Goal: Task Accomplishment & Management: Manage account settings

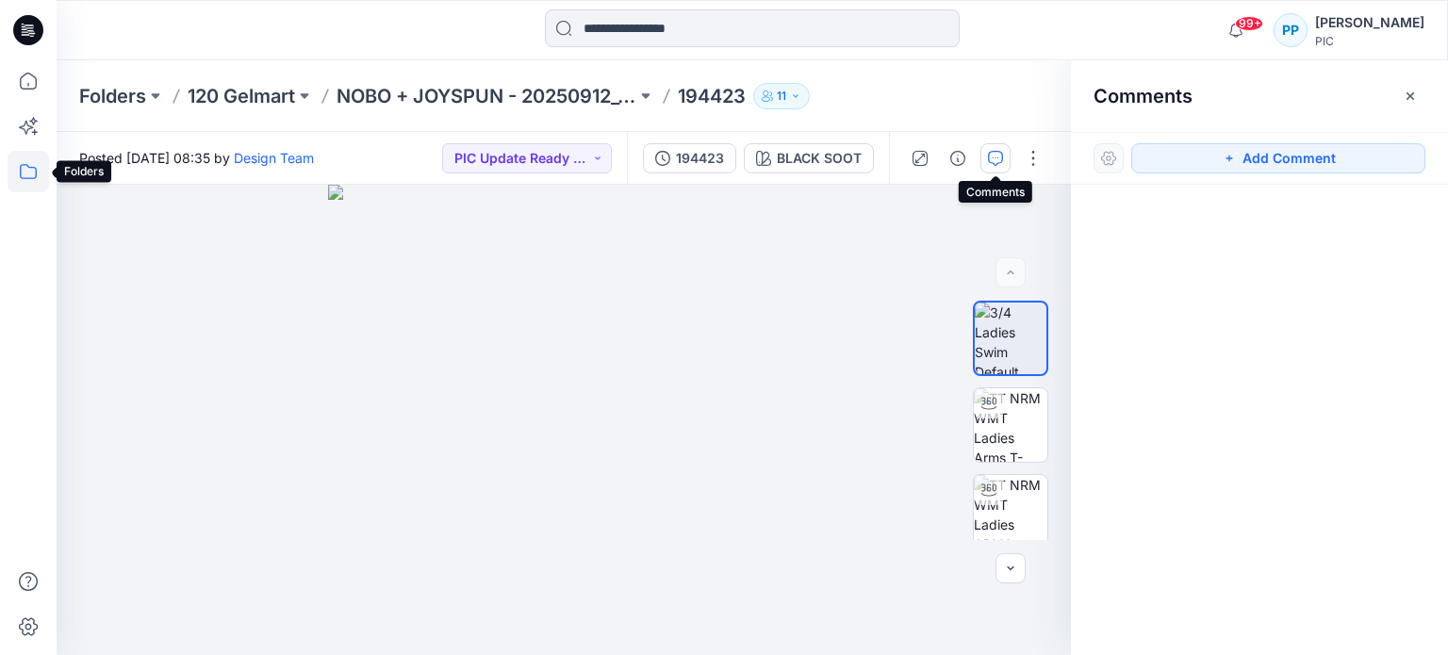
click at [25, 171] on icon at bounding box center [28, 171] width 41 height 41
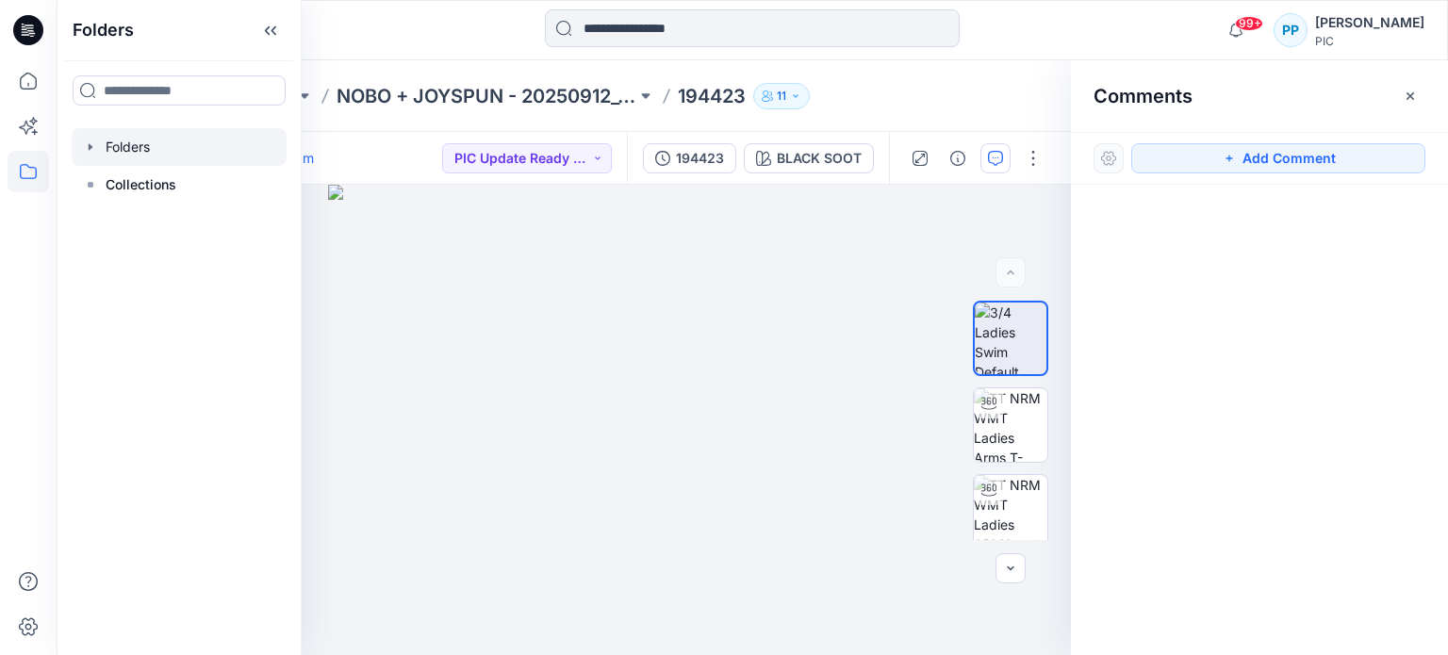
click at [124, 142] on div at bounding box center [179, 147] width 215 height 38
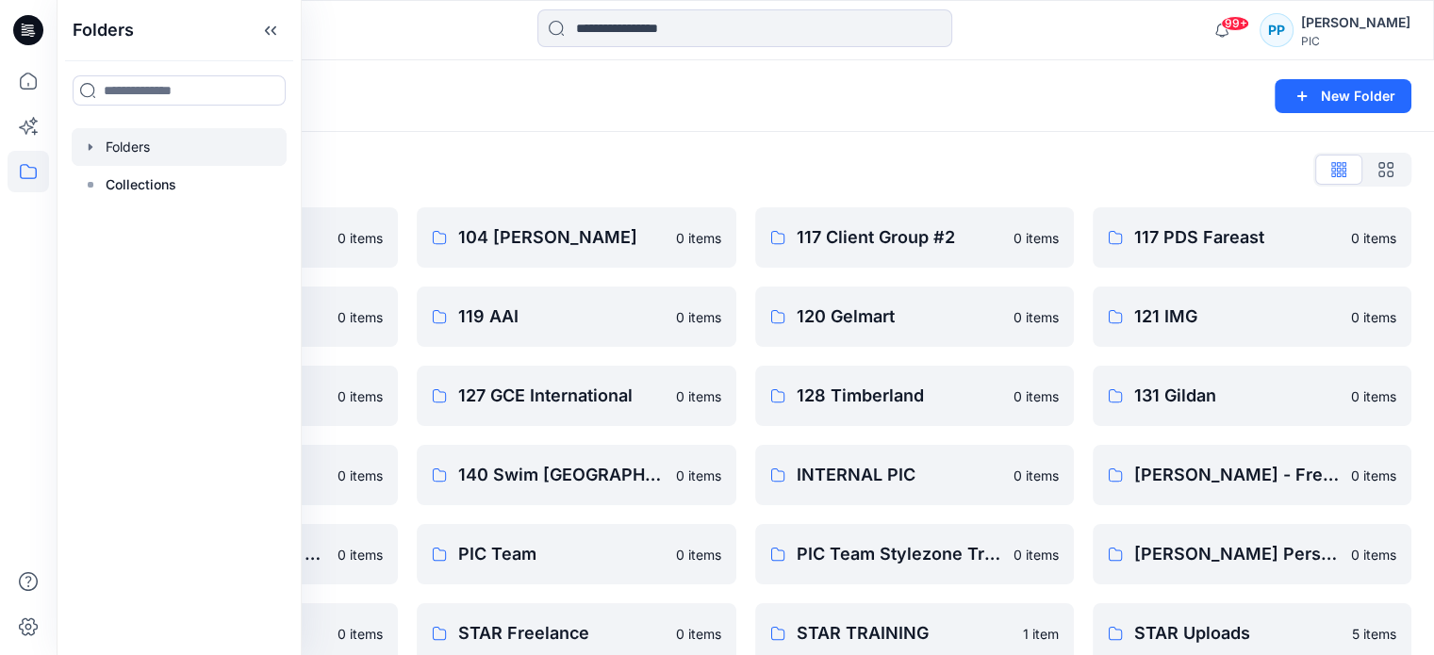
click at [1116, 112] on div "Folders New Folder" at bounding box center [745, 96] width 1377 height 72
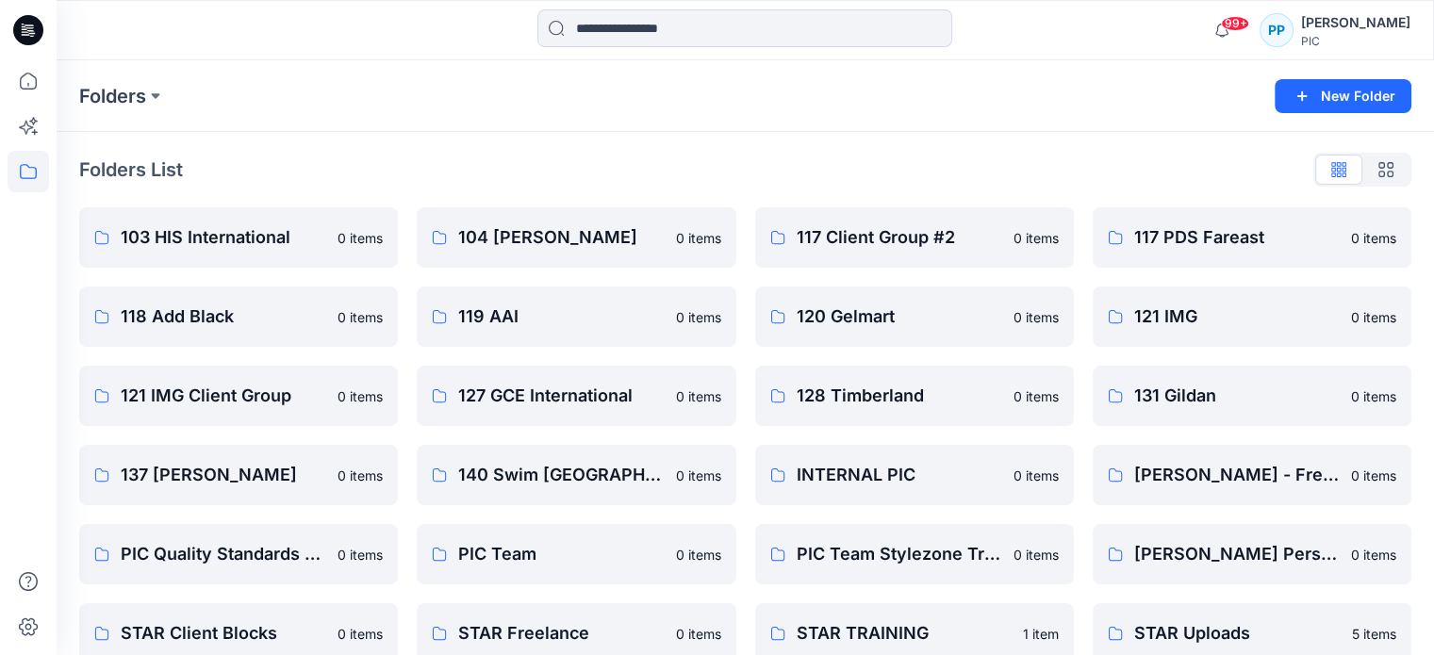
scroll to position [30, 0]
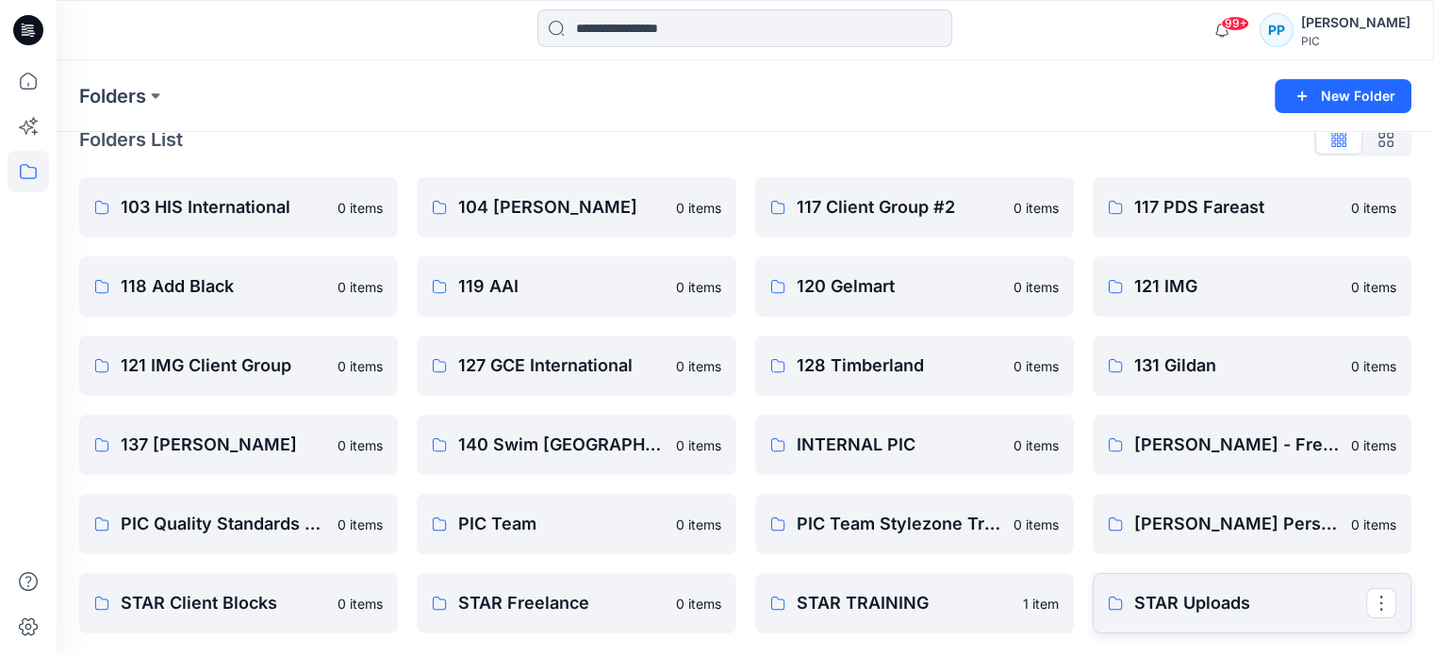
click at [1127, 602] on link "STAR Uploads" at bounding box center [1252, 603] width 319 height 60
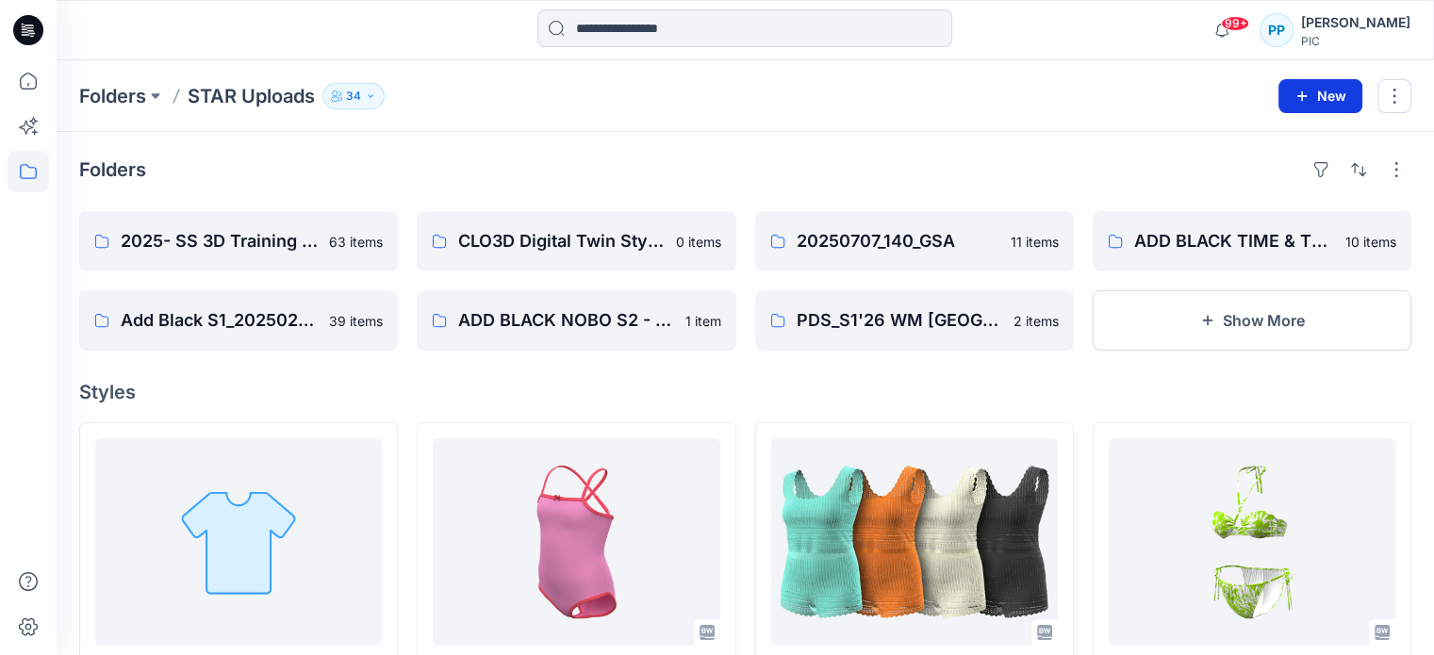
click at [1320, 82] on button "New" at bounding box center [1320, 96] width 84 height 34
click at [1273, 178] on p "New Folder" at bounding box center [1265, 179] width 70 height 20
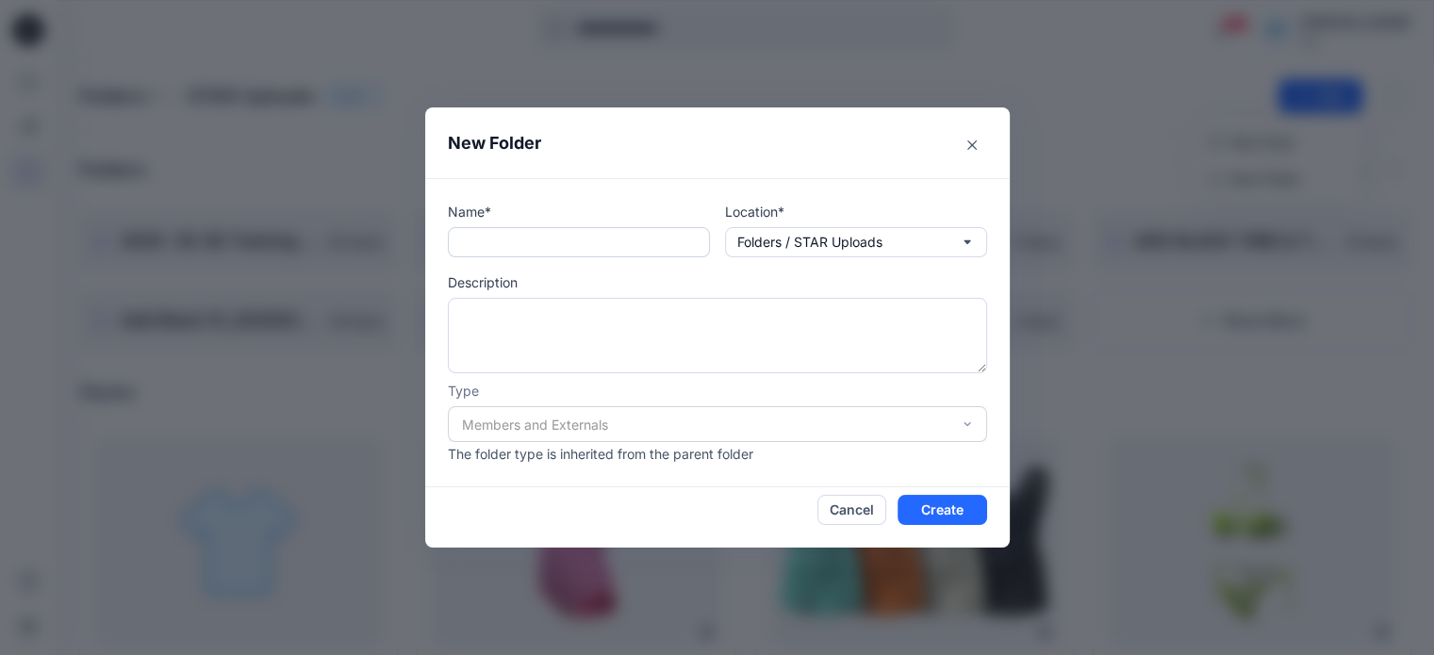
click at [474, 240] on input "text" at bounding box center [579, 242] width 262 height 30
paste input "**********"
type input "**********"
click at [942, 508] on button "Create" at bounding box center [942, 510] width 90 height 30
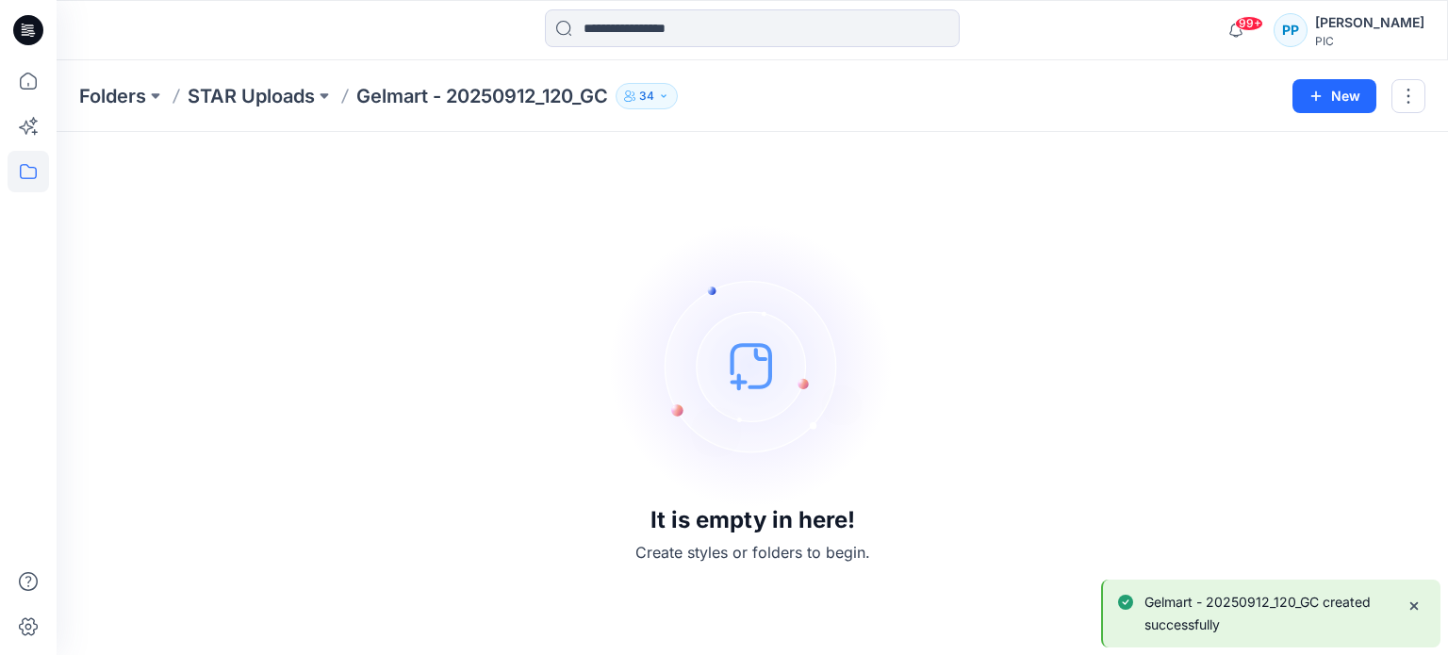
click at [666, 95] on icon "button" at bounding box center [663, 95] width 5 height 3
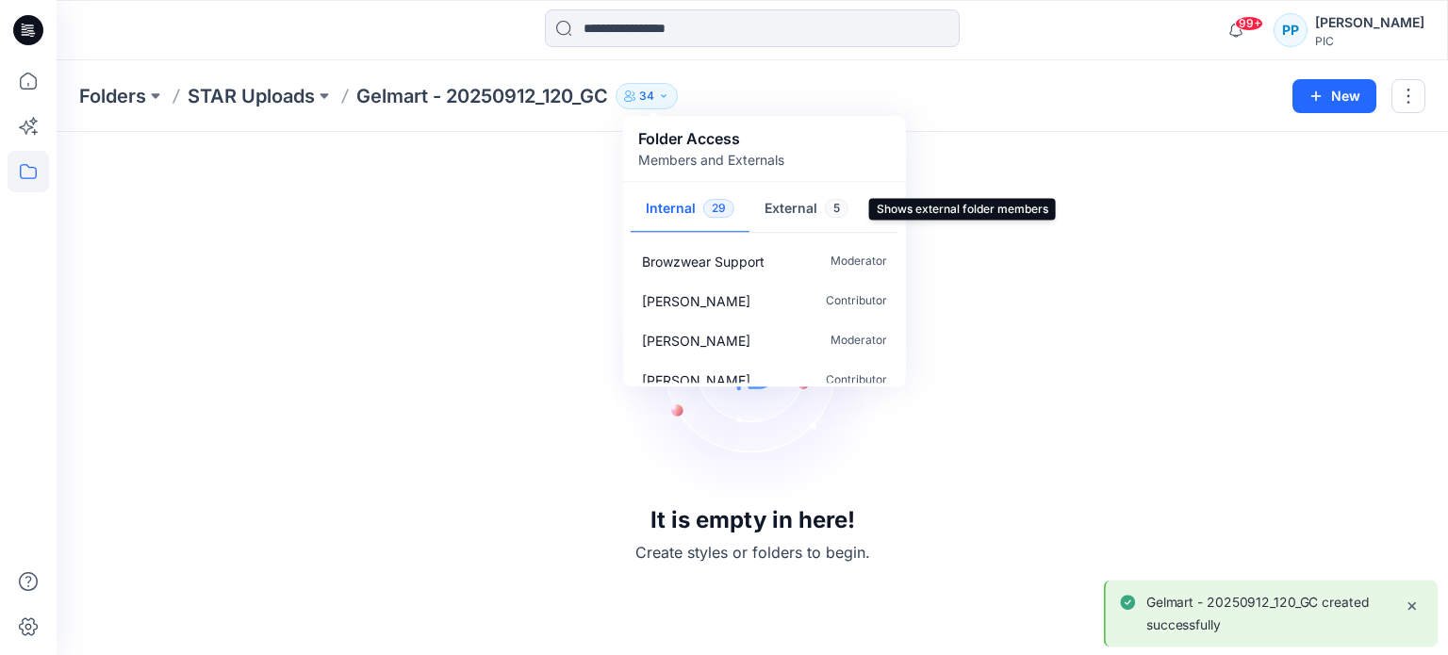
click at [781, 215] on button "External 5" at bounding box center [806, 210] width 114 height 48
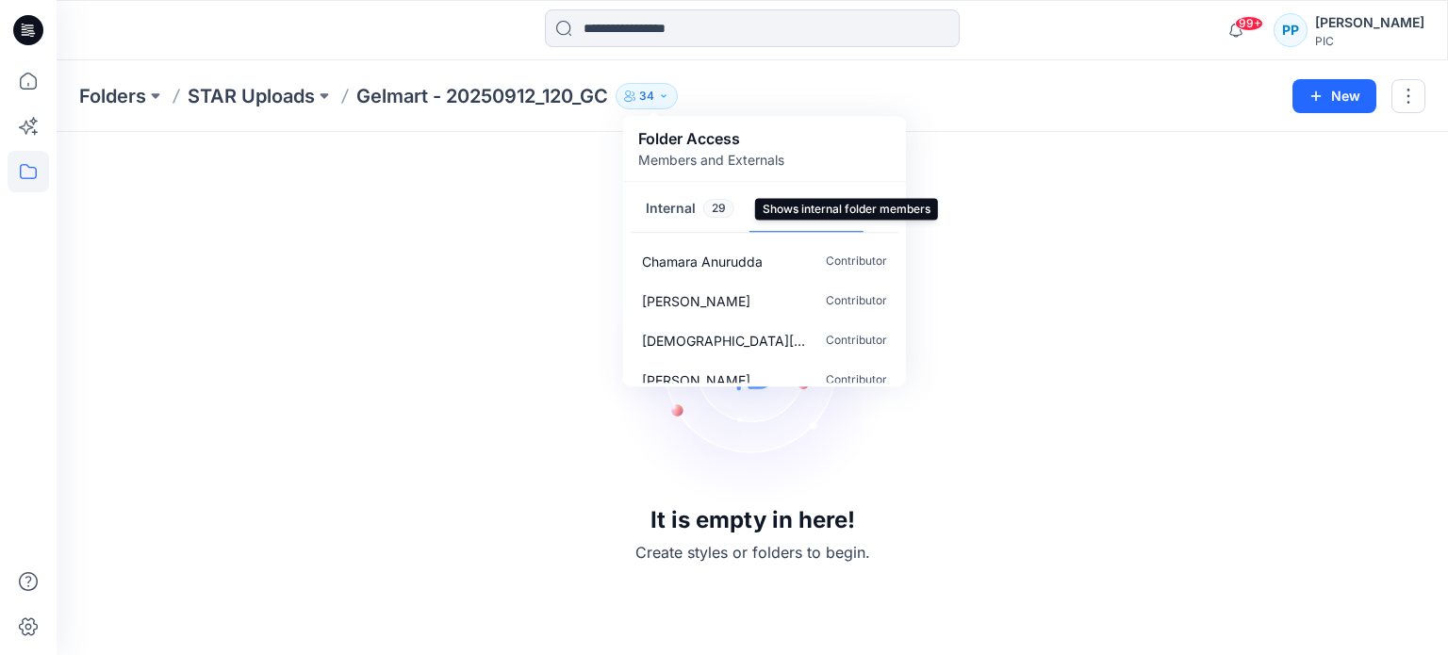
click at [676, 210] on button "Internal 29" at bounding box center [690, 210] width 119 height 48
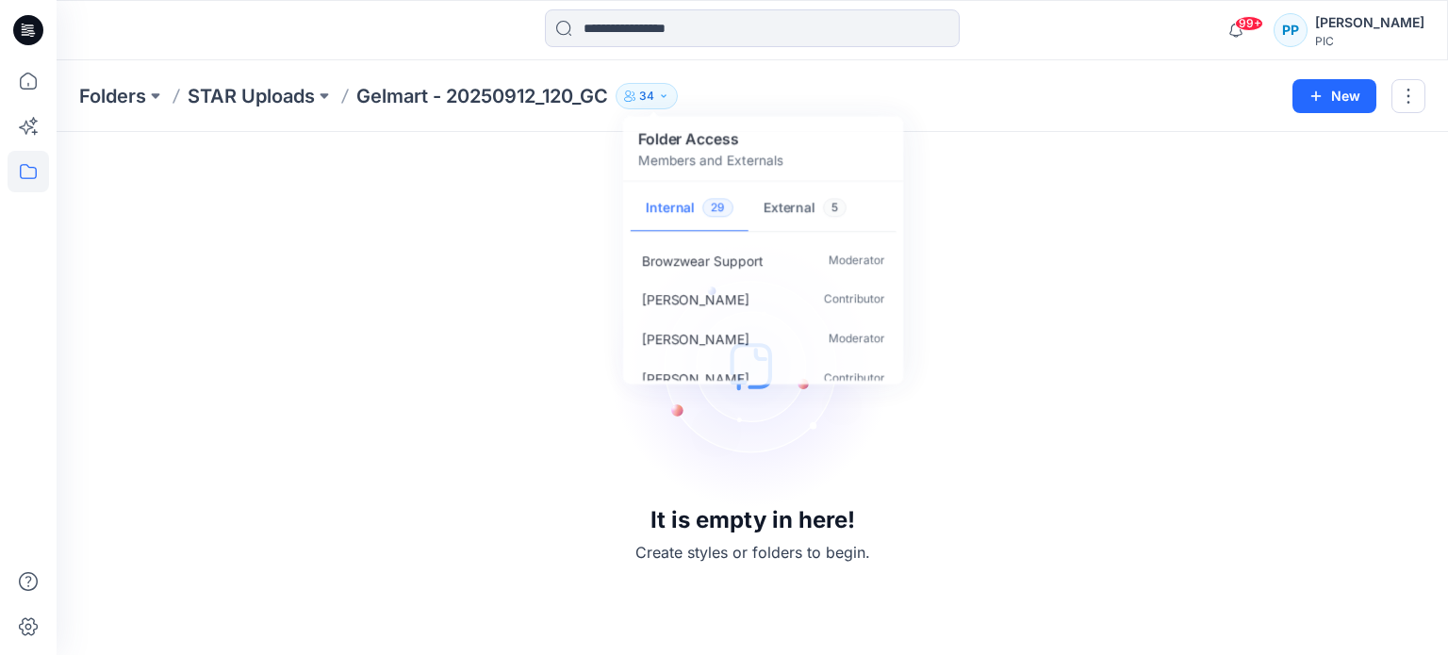
click at [1003, 155] on div "It is empty in here! Create styles or folders to begin." at bounding box center [752, 394] width 1346 height 478
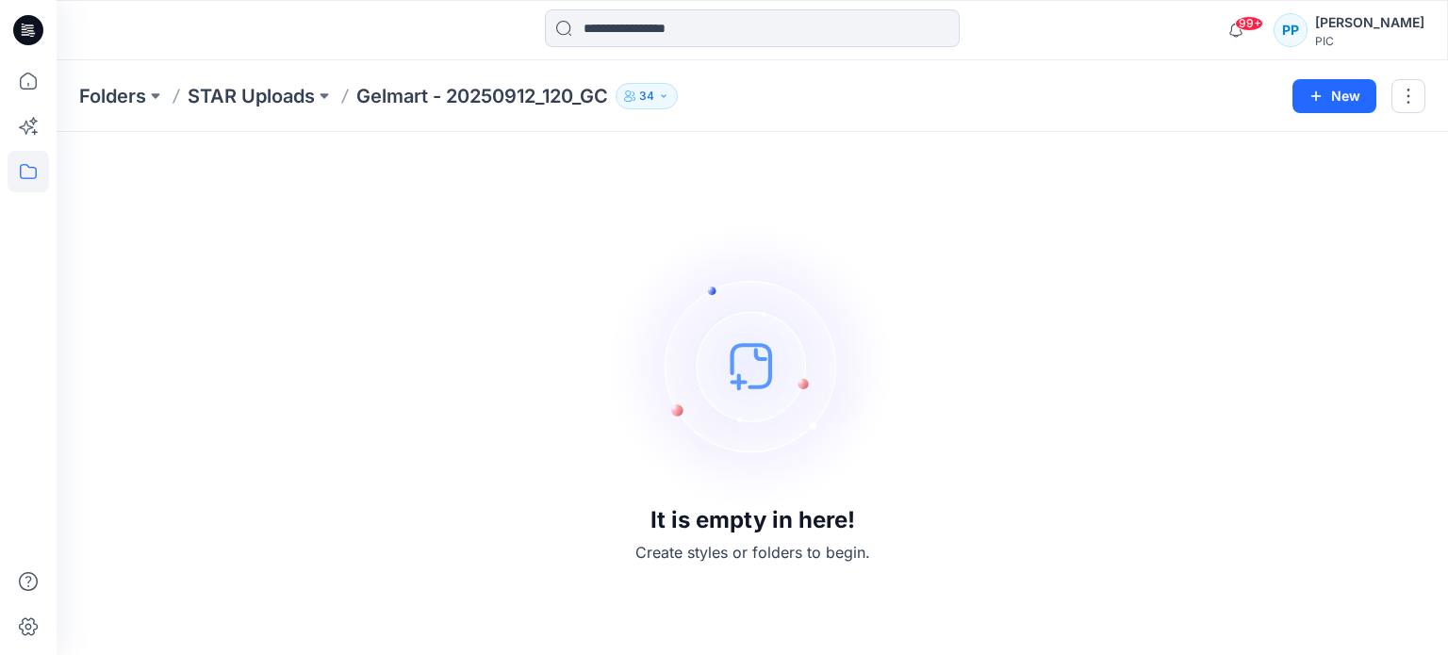
click at [661, 100] on button "34" at bounding box center [647, 96] width 62 height 26
click at [1111, 115] on div "Folders STAR Uploads Gelmart - 20250912_120_GC 34 Folder Access Members and Ext…" at bounding box center [752, 96] width 1391 height 72
click at [1410, 89] on button "button" at bounding box center [1408, 96] width 34 height 34
click at [1095, 124] on div "Folders STAR Uploads Gelmart - 20250912_120_GC 34 Folder Access Members and Ext…" at bounding box center [752, 96] width 1391 height 72
click at [251, 92] on p "STAR Uploads" at bounding box center [251, 96] width 127 height 26
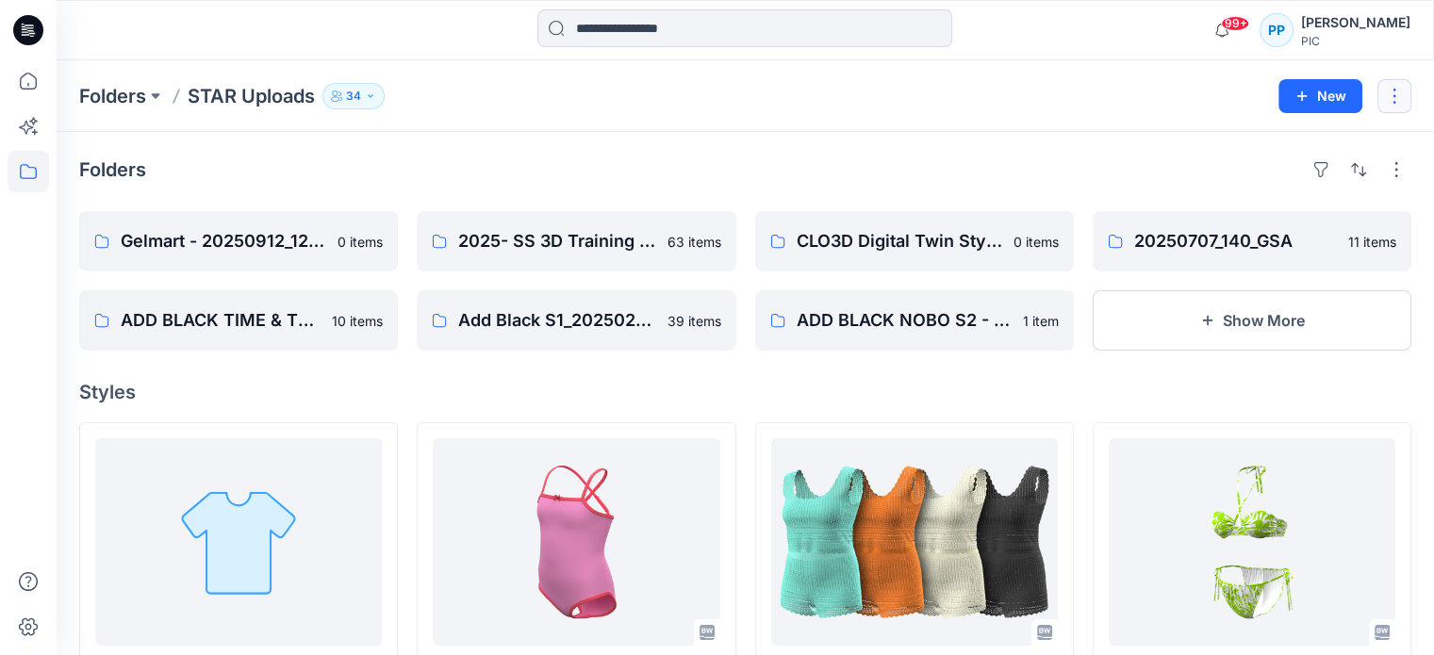
click at [1392, 101] on button "button" at bounding box center [1394, 96] width 34 height 34
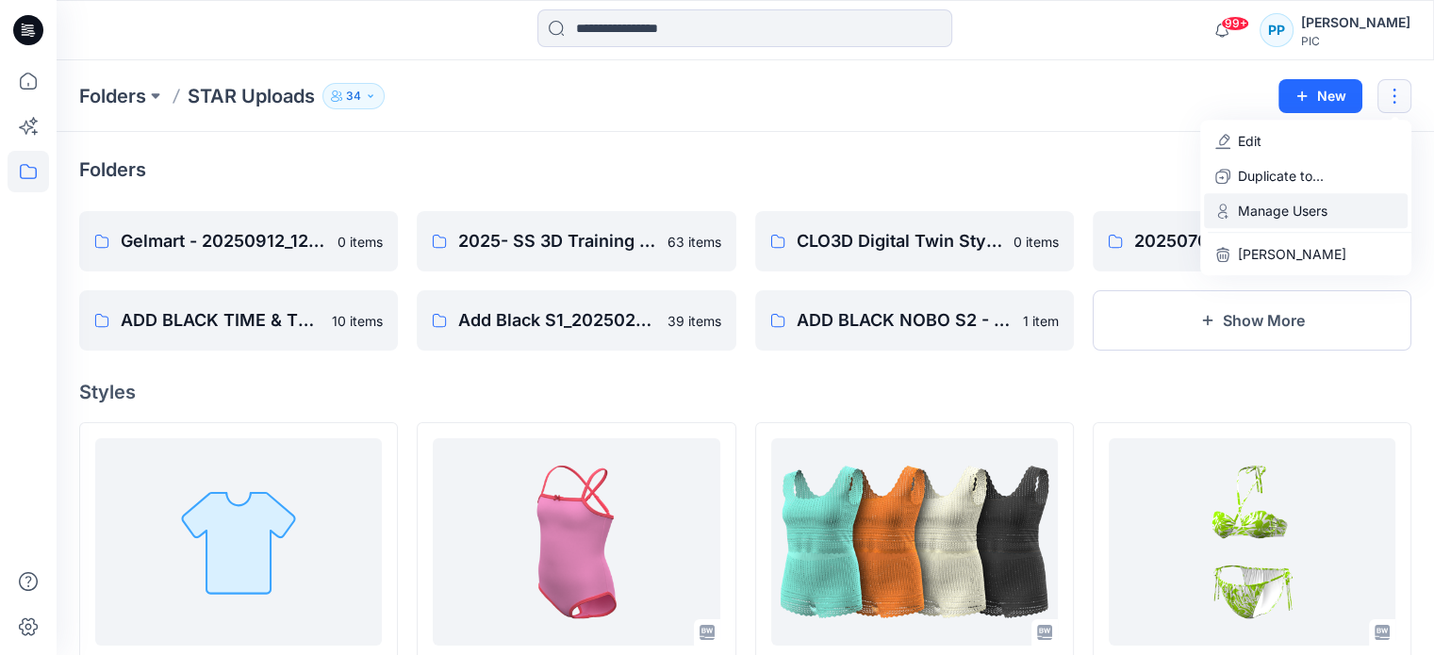
click at [1277, 219] on p "Manage Users" at bounding box center [1283, 211] width 90 height 20
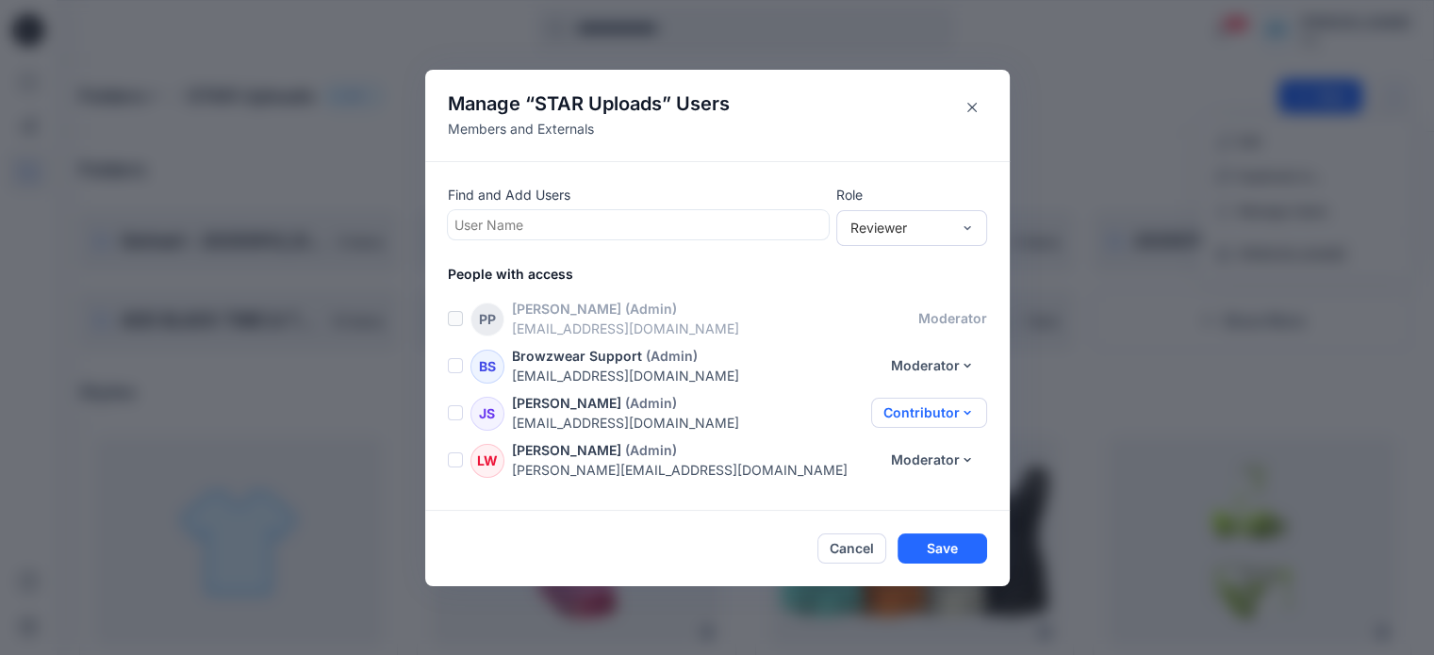
click at [962, 412] on button "Contributor" at bounding box center [929, 413] width 116 height 30
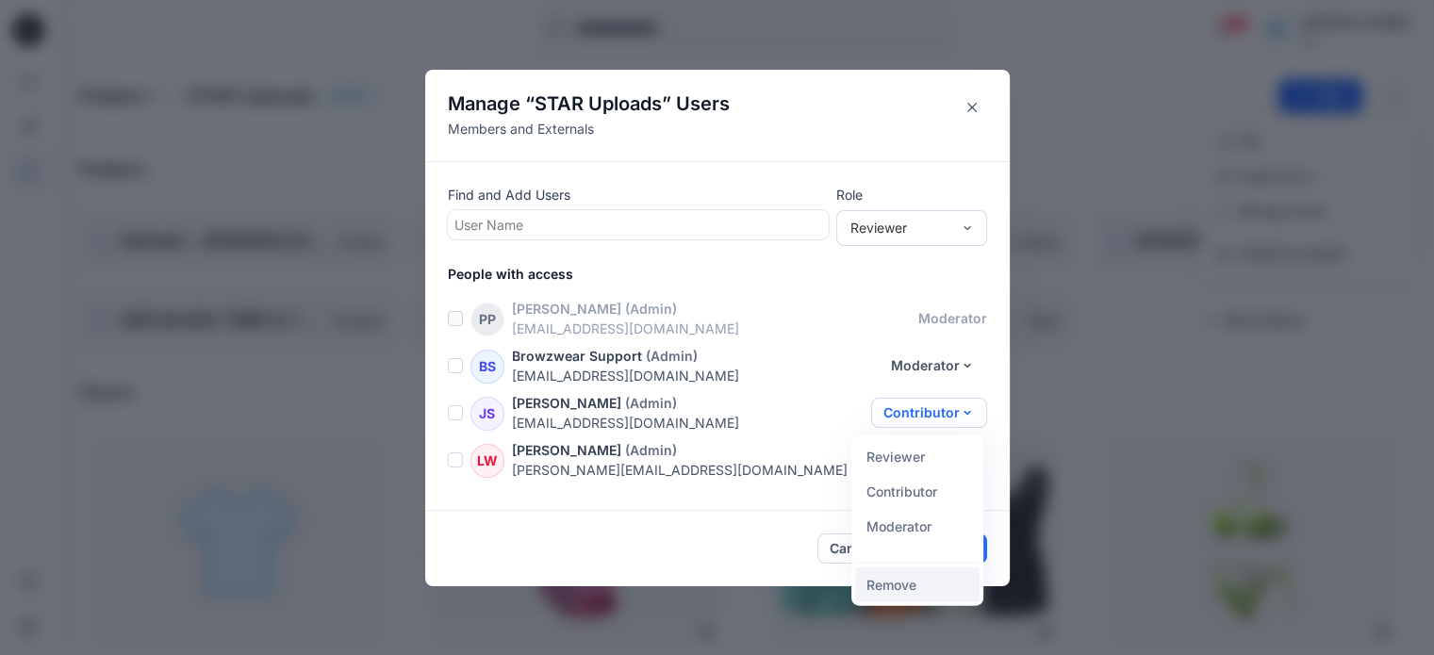
click at [886, 587] on button "Remove" at bounding box center [917, 584] width 124 height 35
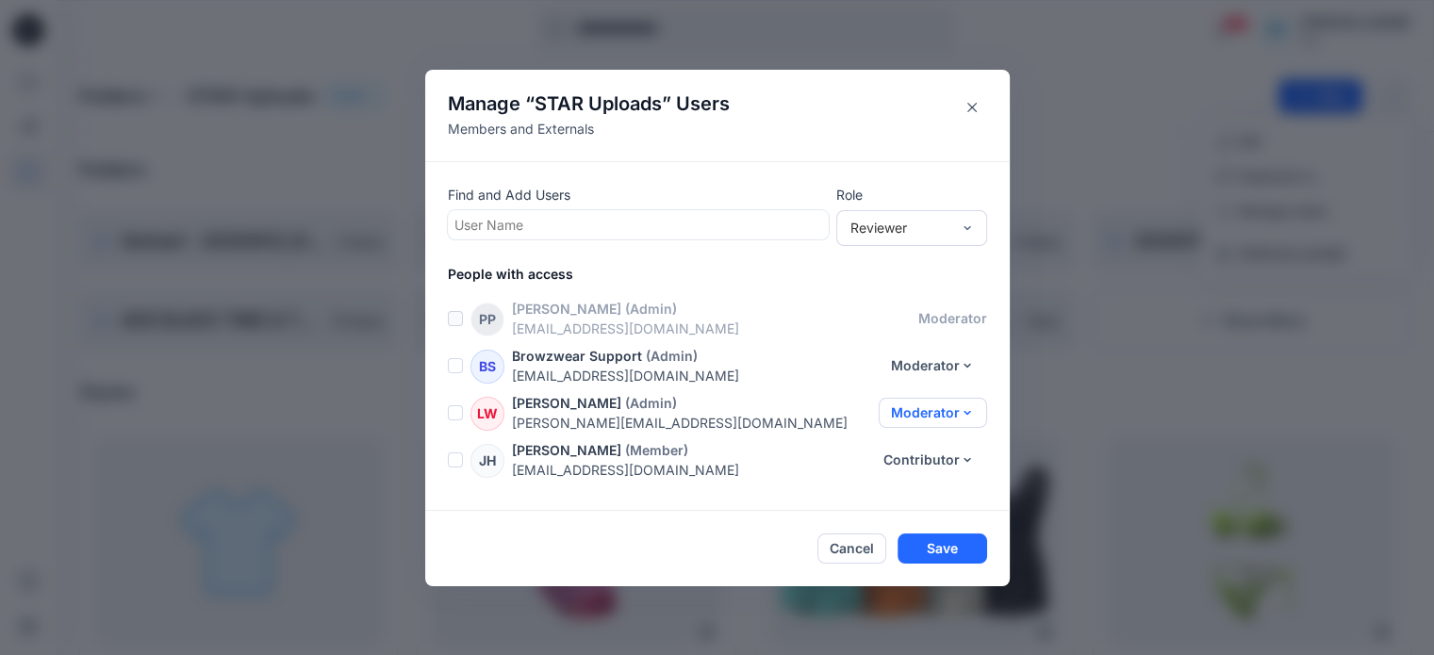
click at [971, 403] on button "Moderator" at bounding box center [933, 413] width 108 height 30
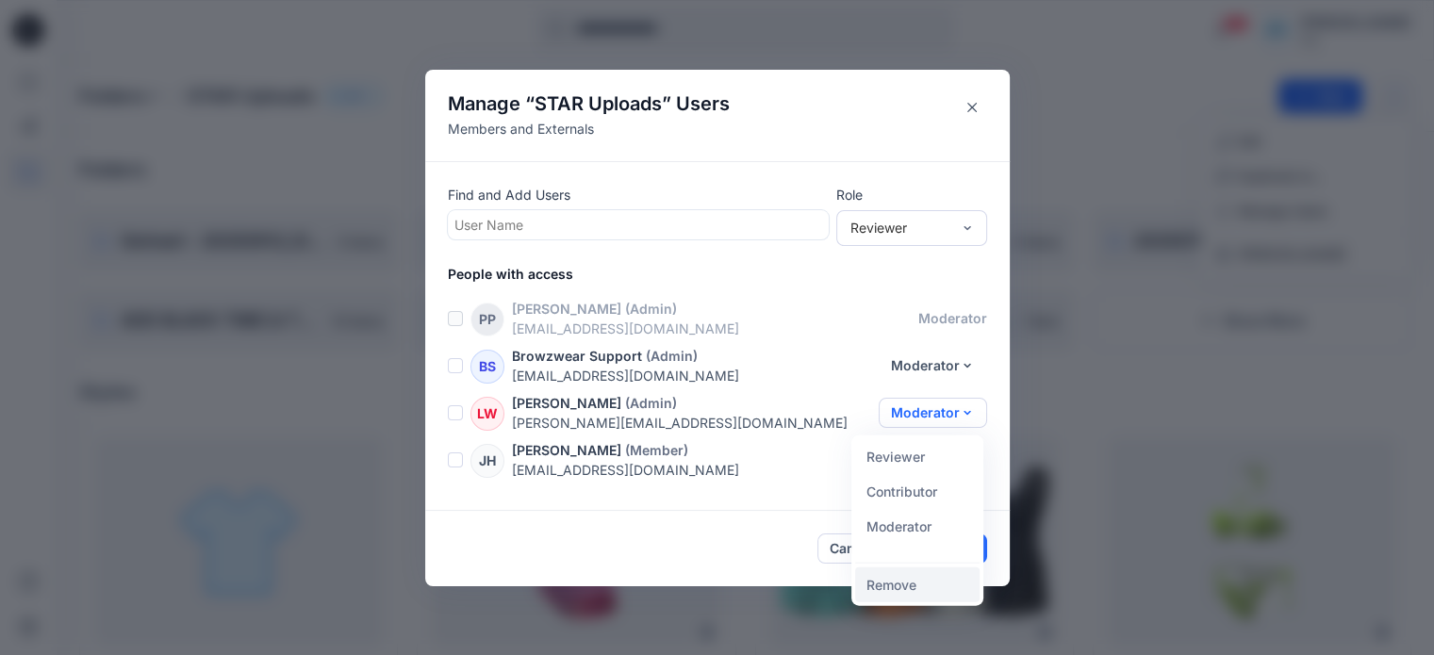
click at [909, 574] on button "Remove" at bounding box center [917, 584] width 124 height 35
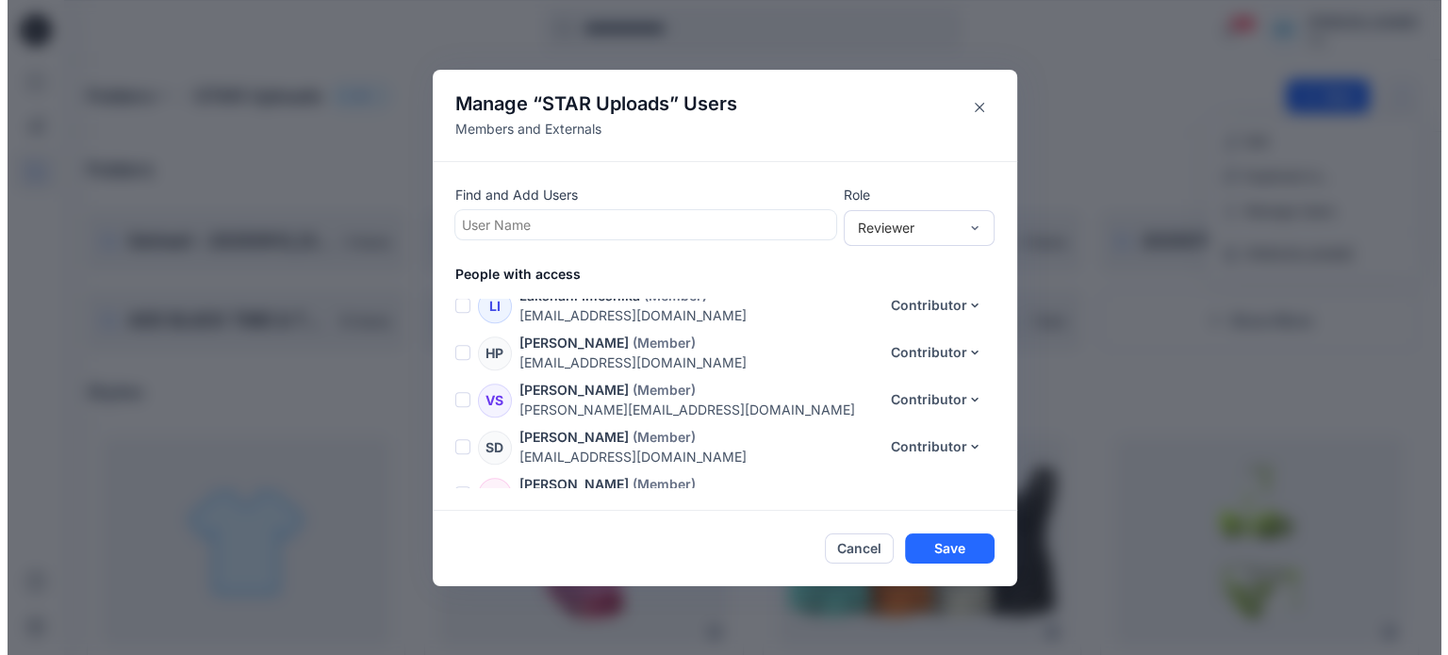
scroll to position [1312, 0]
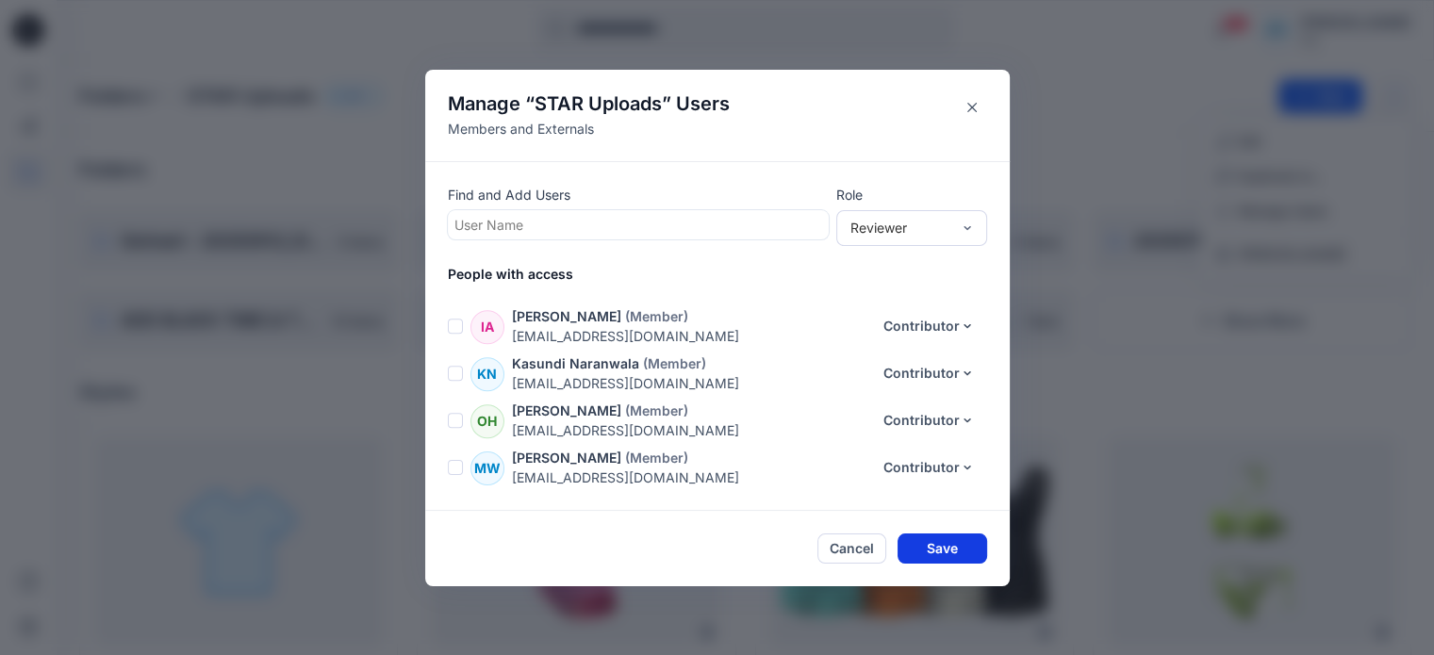
click at [962, 544] on button "Save" at bounding box center [942, 549] width 90 height 30
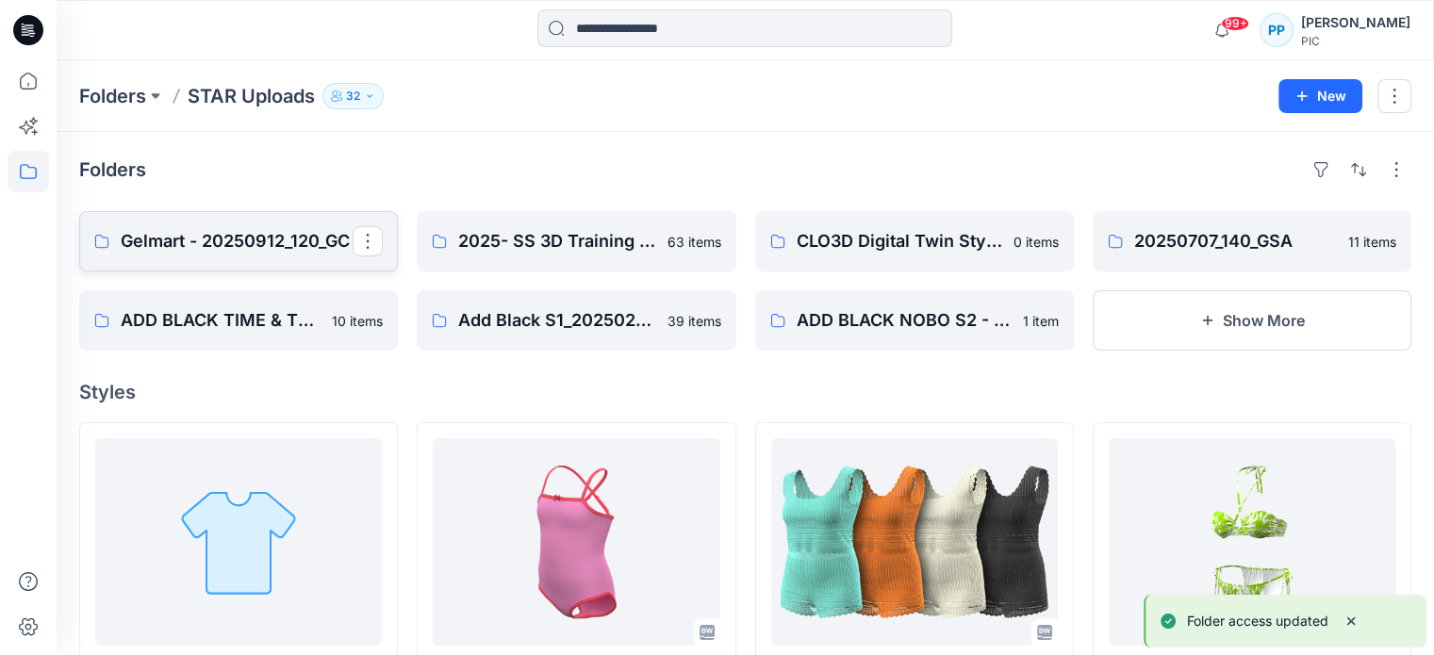
click at [215, 228] on p "Gelmart - 20250912_120_GC" at bounding box center [237, 241] width 232 height 26
